Goal: Information Seeking & Learning: Learn about a topic

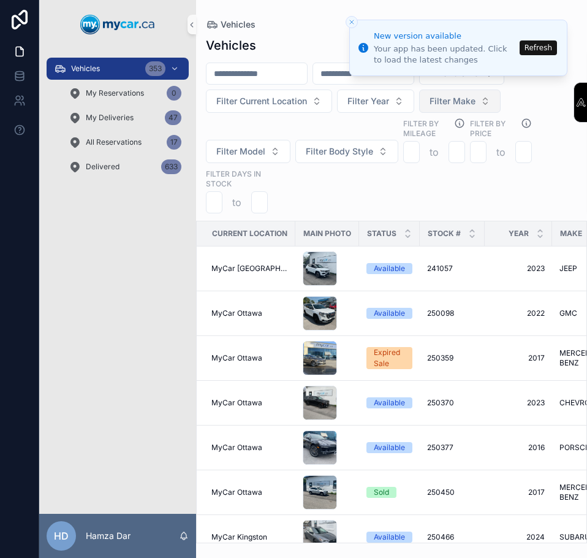
click at [474, 97] on span "Filter Make" at bounding box center [453, 101] width 46 height 12
type input "***"
click at [413, 153] on span "BWM" at bounding box center [403, 151] width 22 height 12
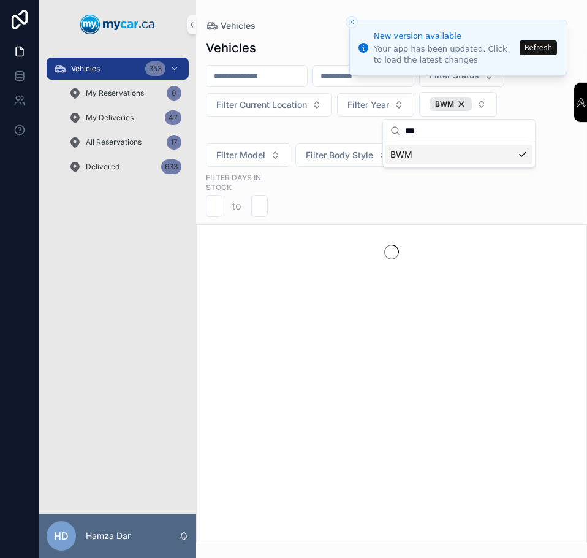
click at [398, 328] on div "scrollable content" at bounding box center [391, 383] width 391 height 319
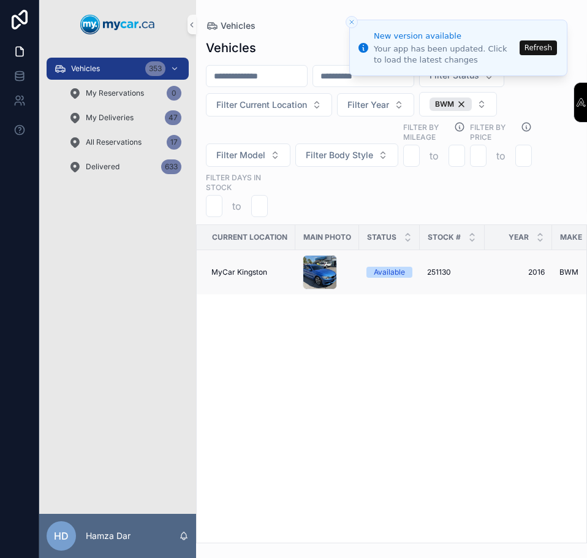
click at [426, 277] on td "251130 251130" at bounding box center [452, 272] width 65 height 45
click at [432, 274] on span "251130" at bounding box center [439, 272] width 24 height 10
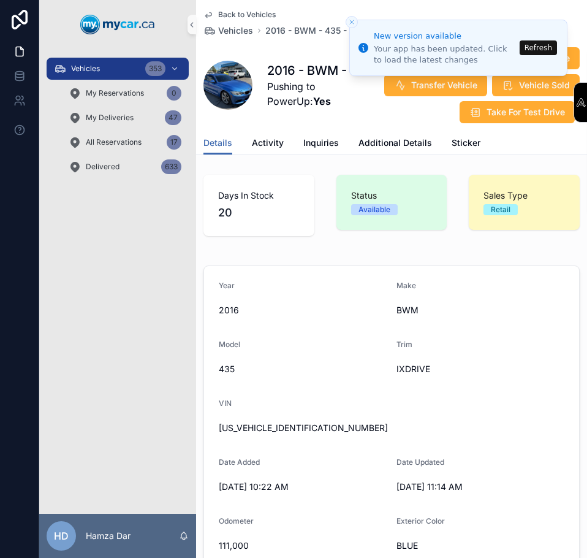
click at [265, 434] on span "[US_VEHICLE_IDENTIFICATION_NUMBER]" at bounding box center [392, 428] width 346 height 12
copy span "[US_VEHICLE_IDENTIFICATION_NUMBER]"
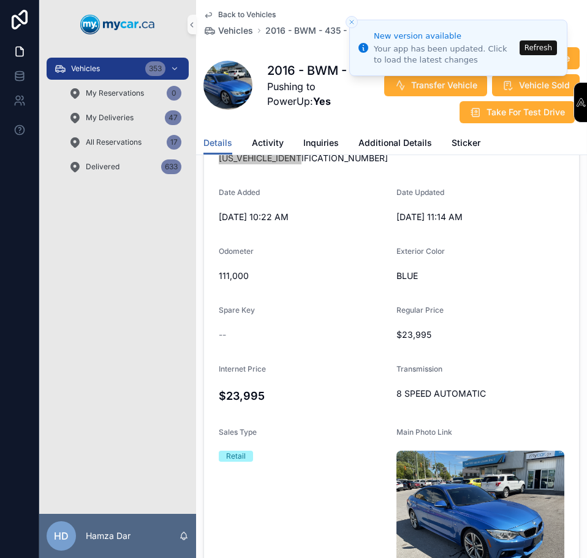
scroll to position [306, 0]
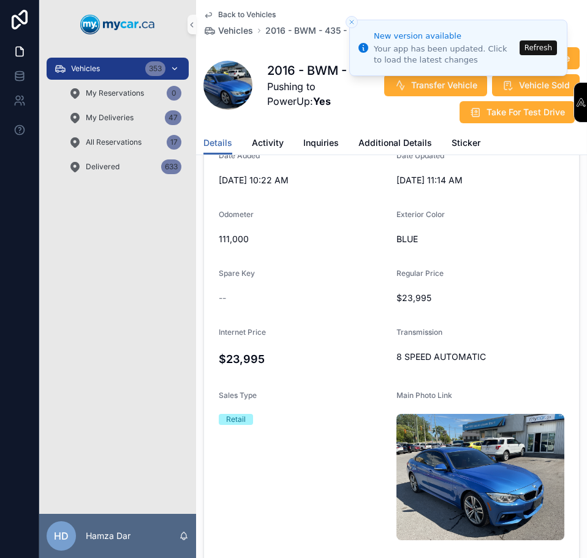
click at [118, 69] on div "Vehicles 353" at bounding box center [117, 69] width 127 height 20
